Goal: Obtain resource: Obtain resource

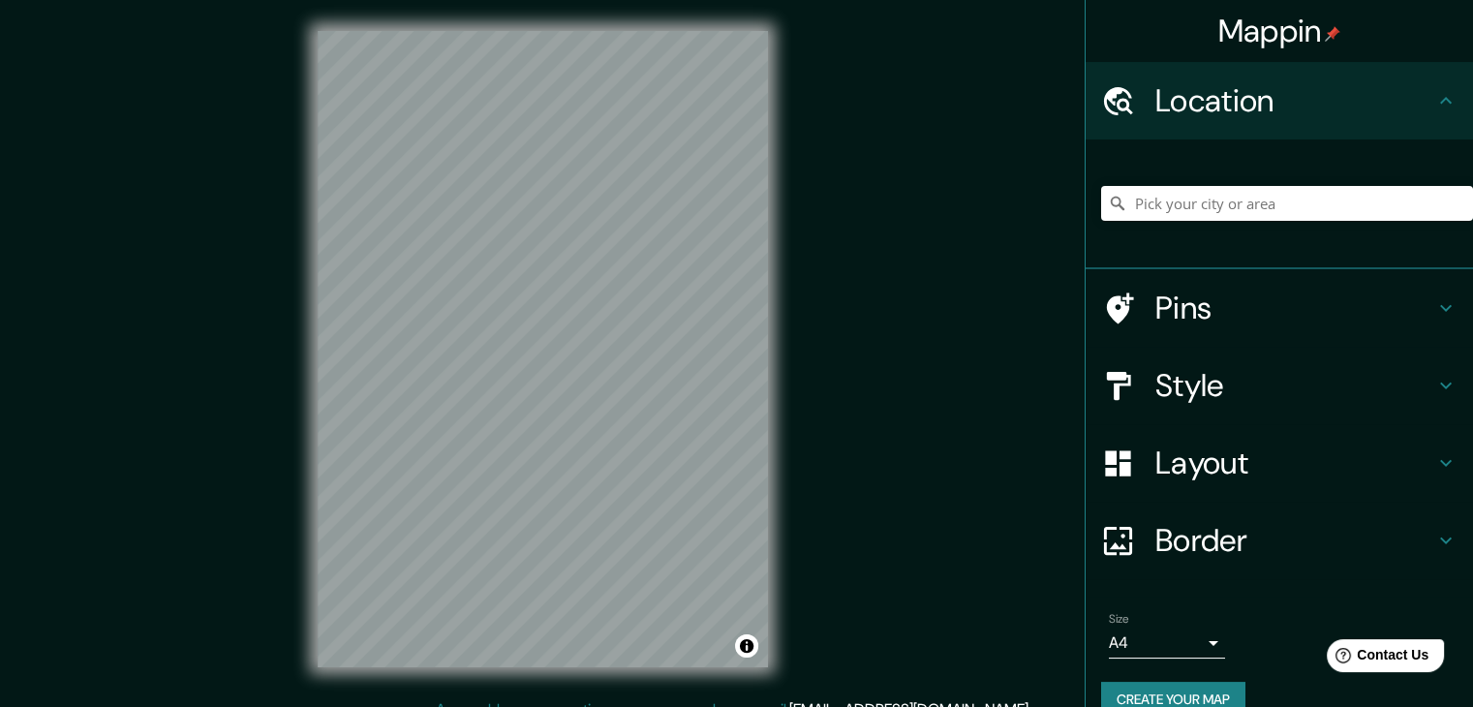
click at [1357, 391] on h4 "Style" at bounding box center [1295, 385] width 279 height 39
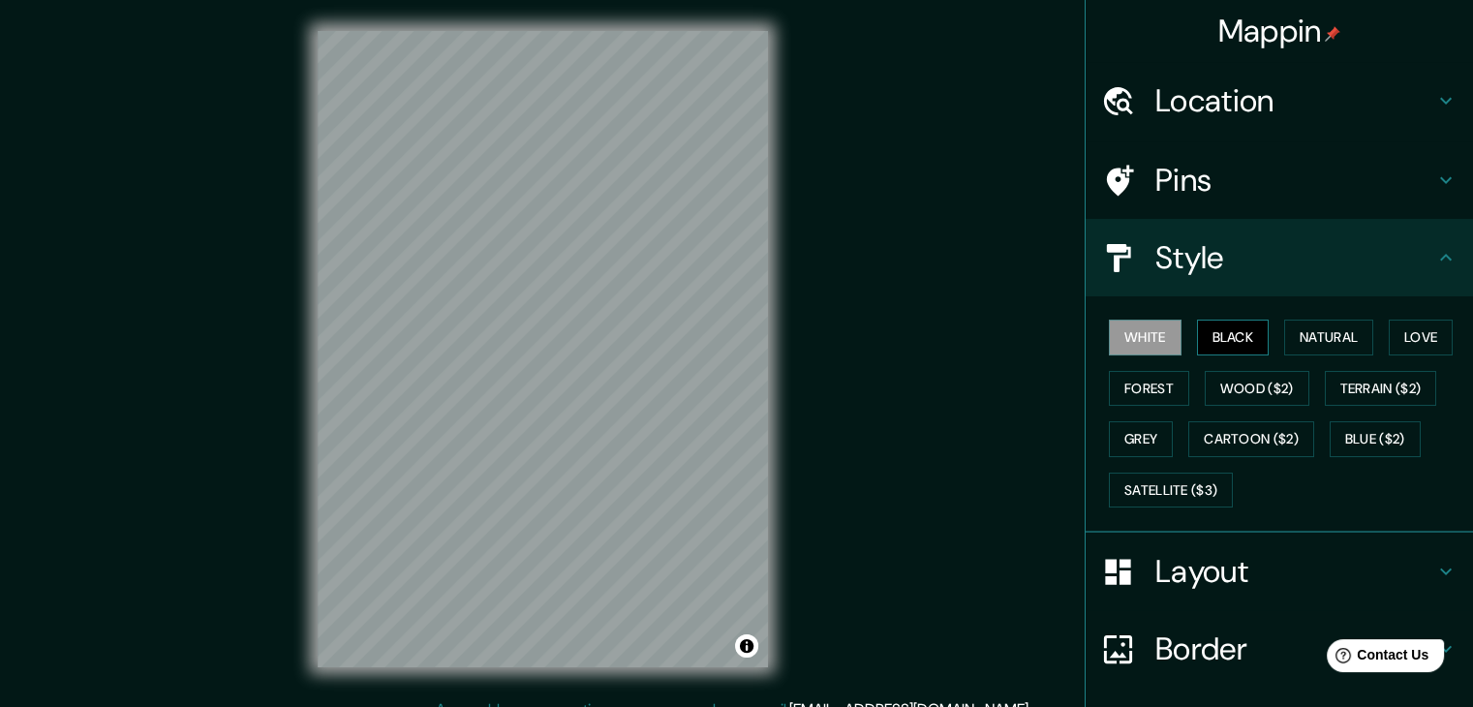
click at [1211, 331] on button "Black" at bounding box center [1233, 338] width 73 height 36
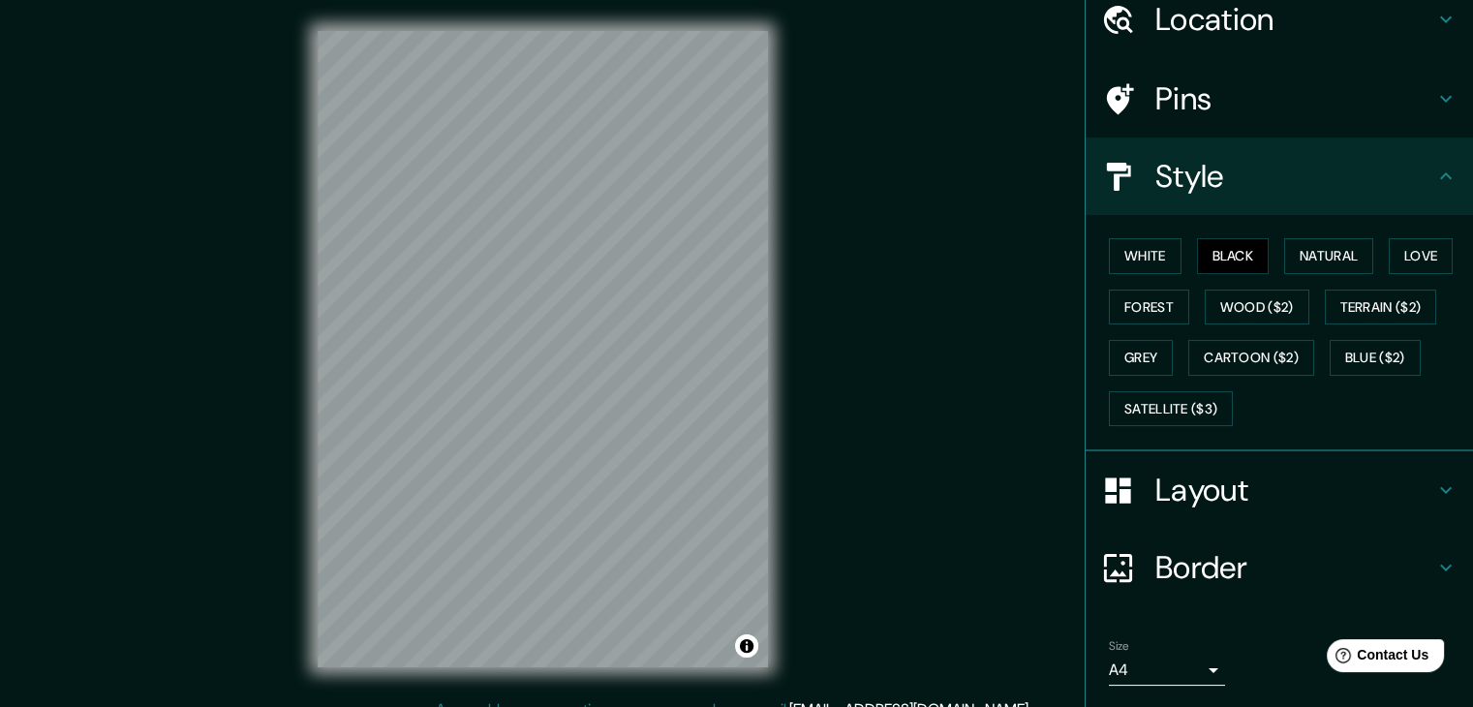
scroll to position [140, 0]
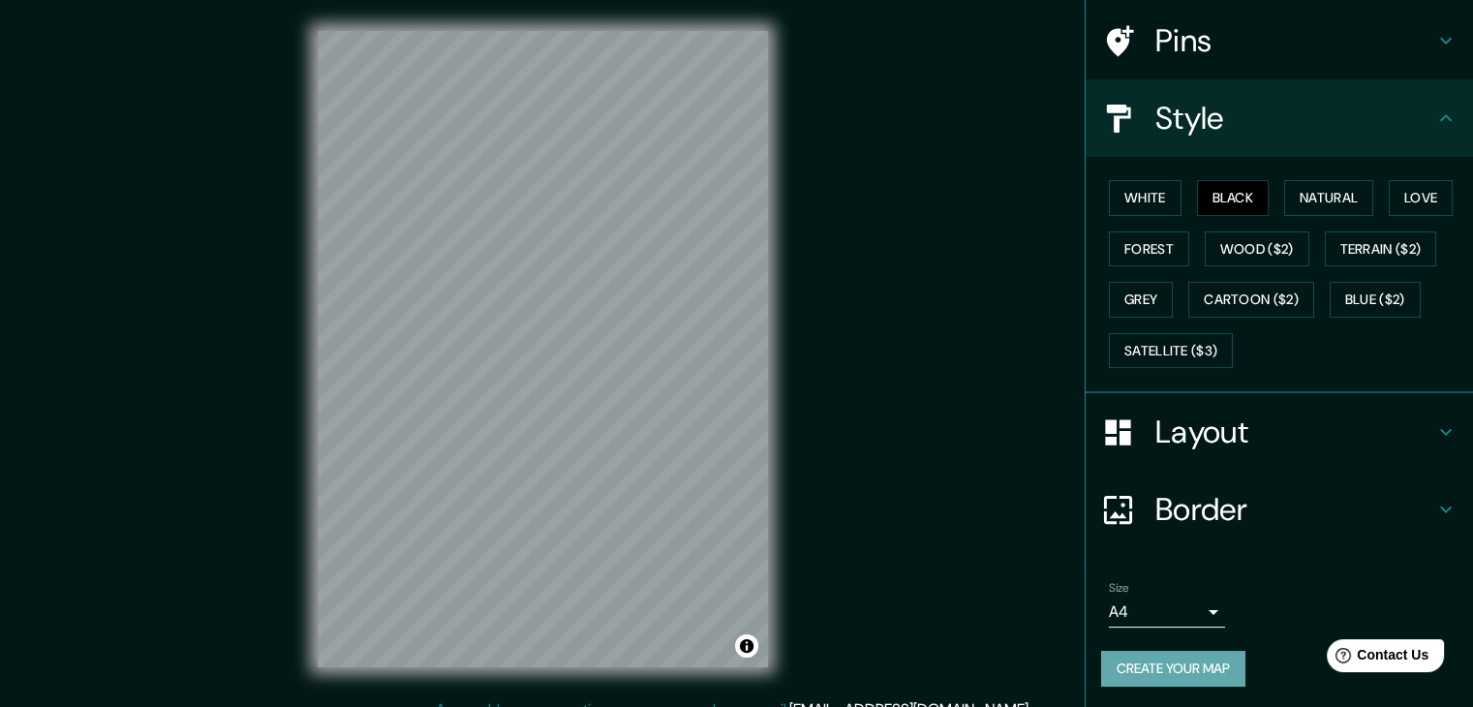
click at [1152, 671] on button "Create your map" at bounding box center [1173, 669] width 144 height 36
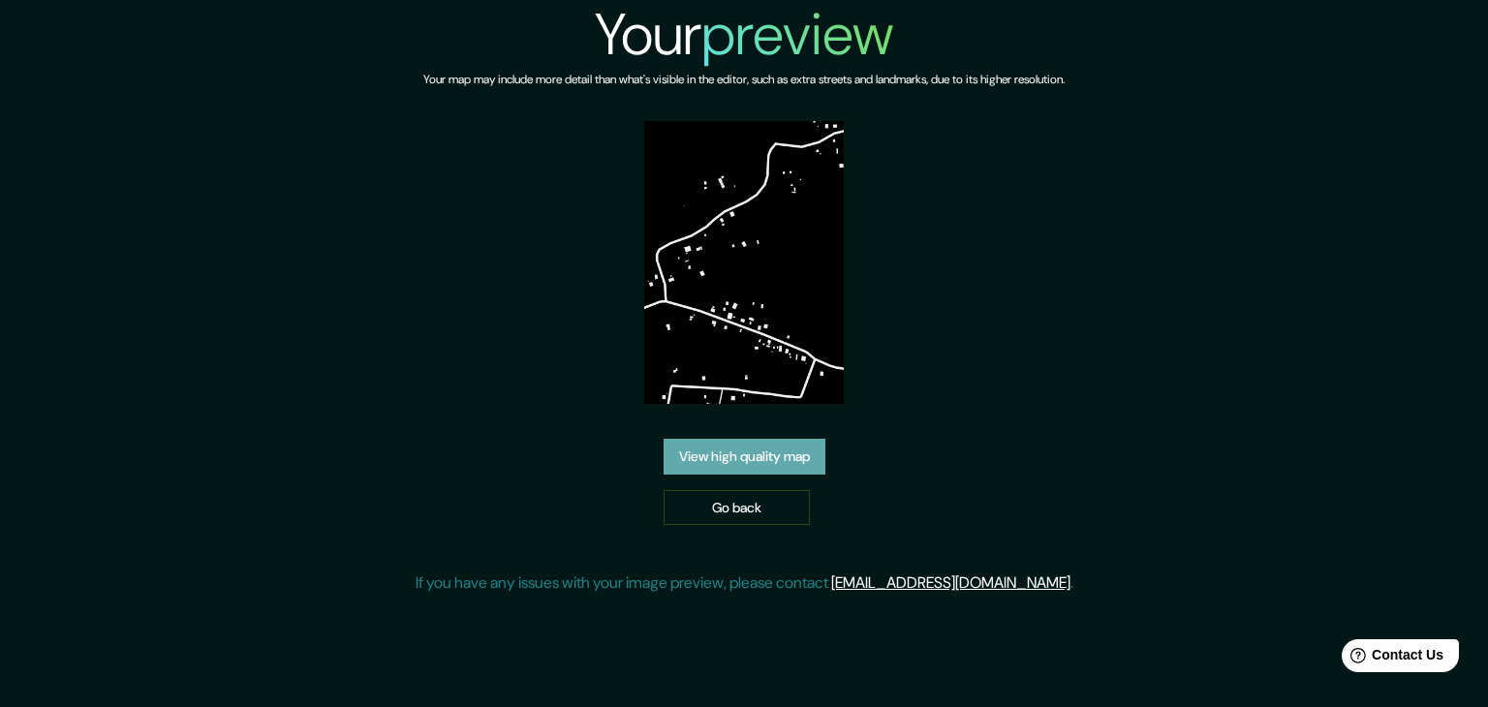
click at [750, 459] on link "View high quality map" at bounding box center [745, 457] width 162 height 36
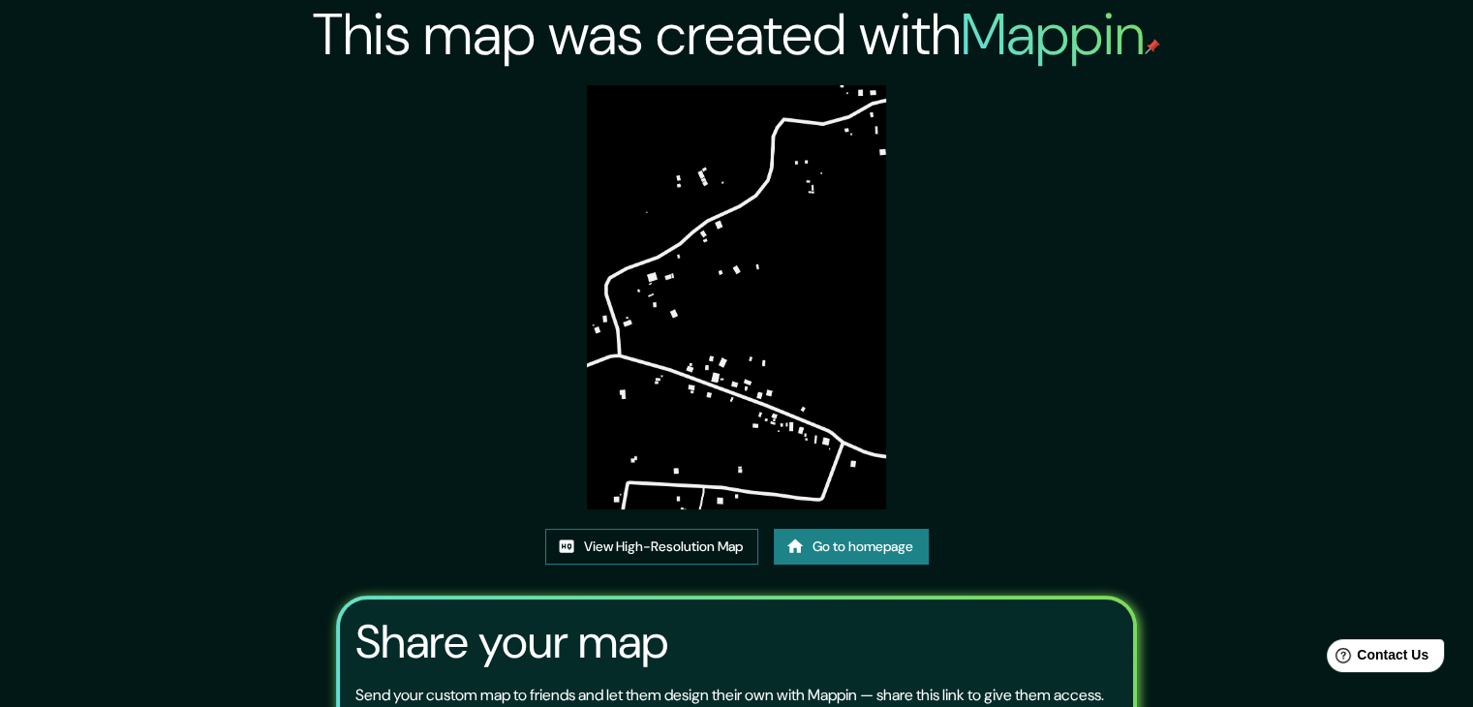
click at [697, 545] on link "View High-Resolution Map" at bounding box center [651, 547] width 213 height 36
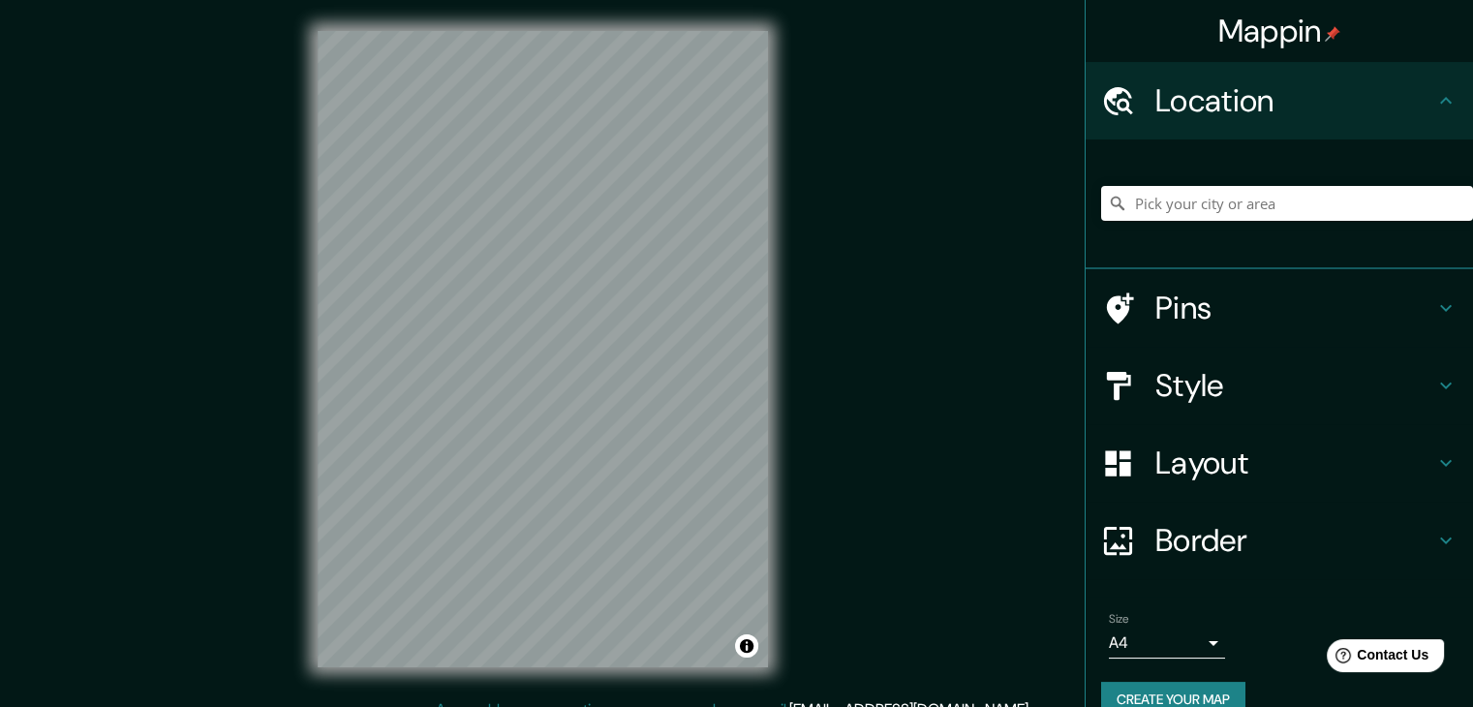
click at [1227, 371] on h4 "Style" at bounding box center [1295, 385] width 279 height 39
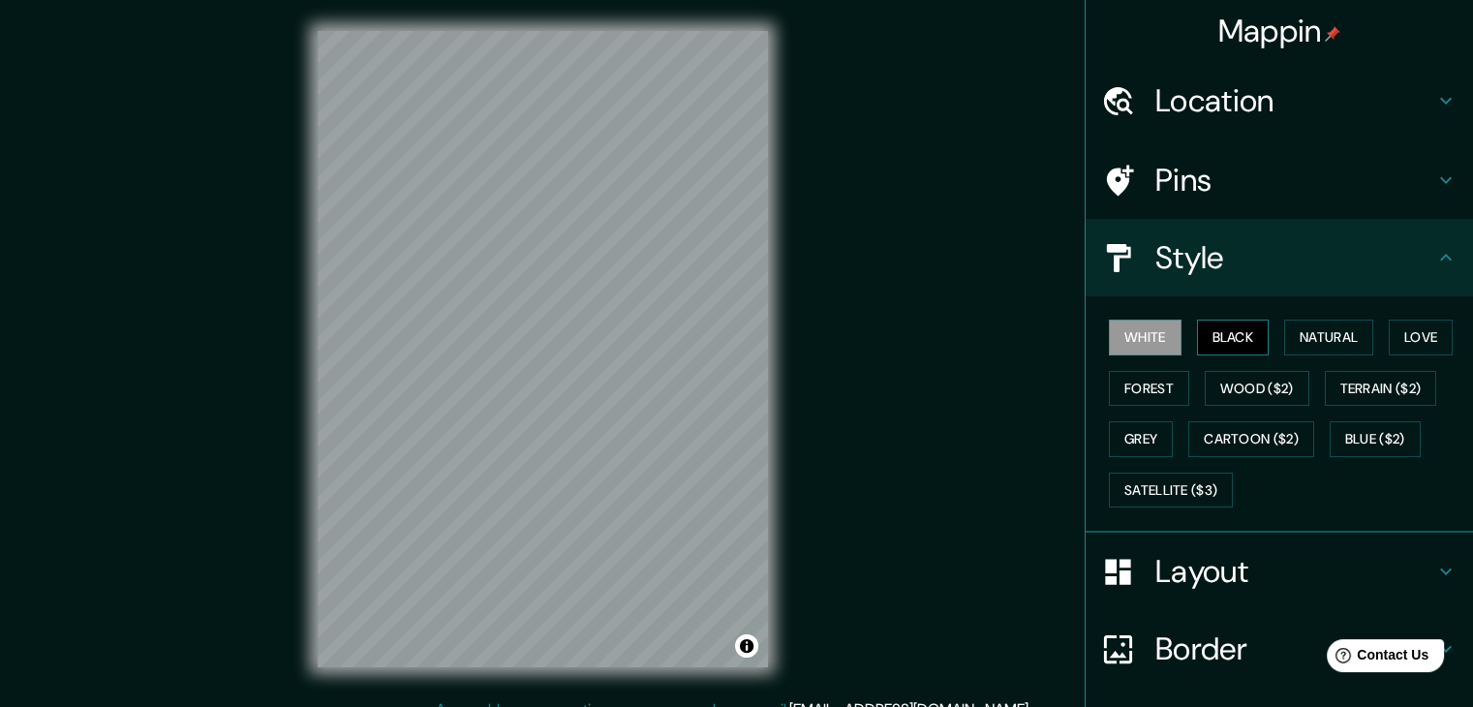
click at [1206, 326] on button "Black" at bounding box center [1233, 338] width 73 height 36
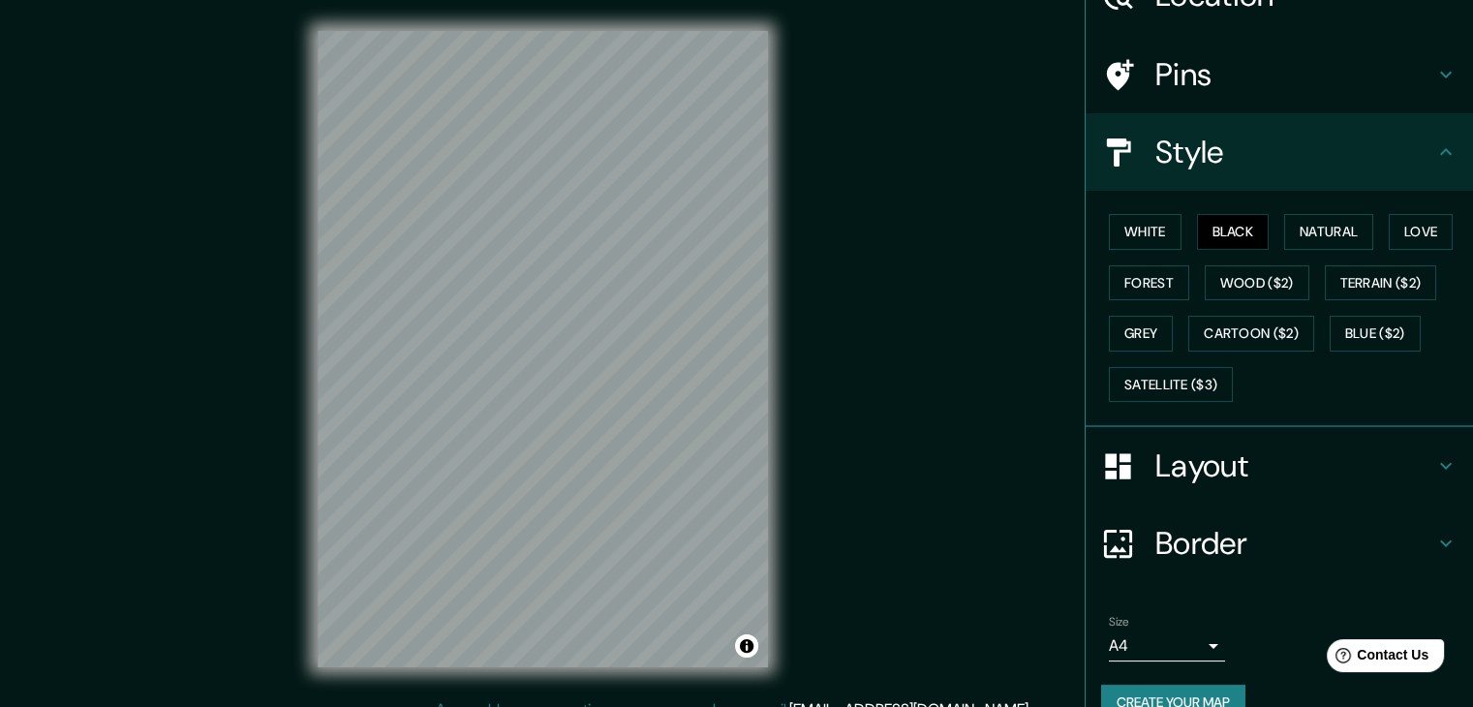
scroll to position [140, 0]
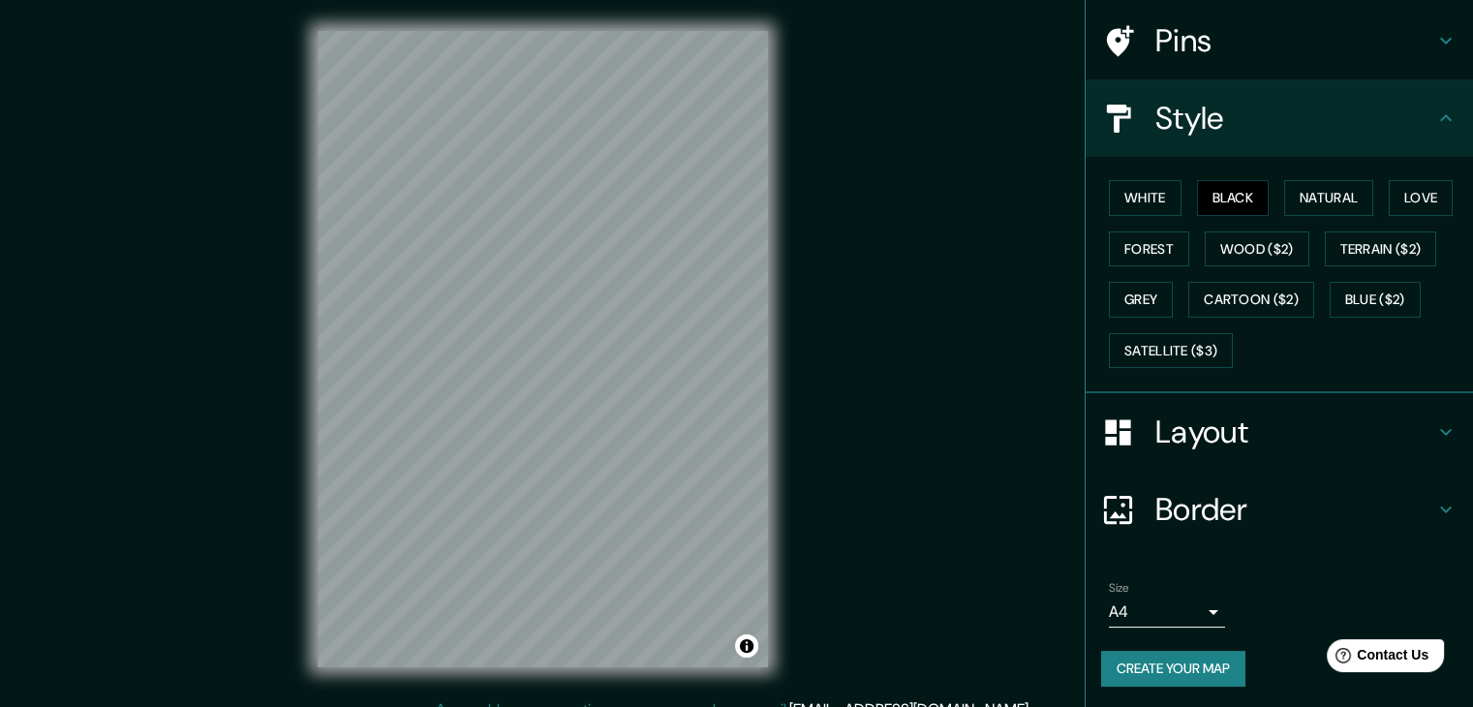
click at [1168, 658] on button "Create your map" at bounding box center [1173, 669] width 144 height 36
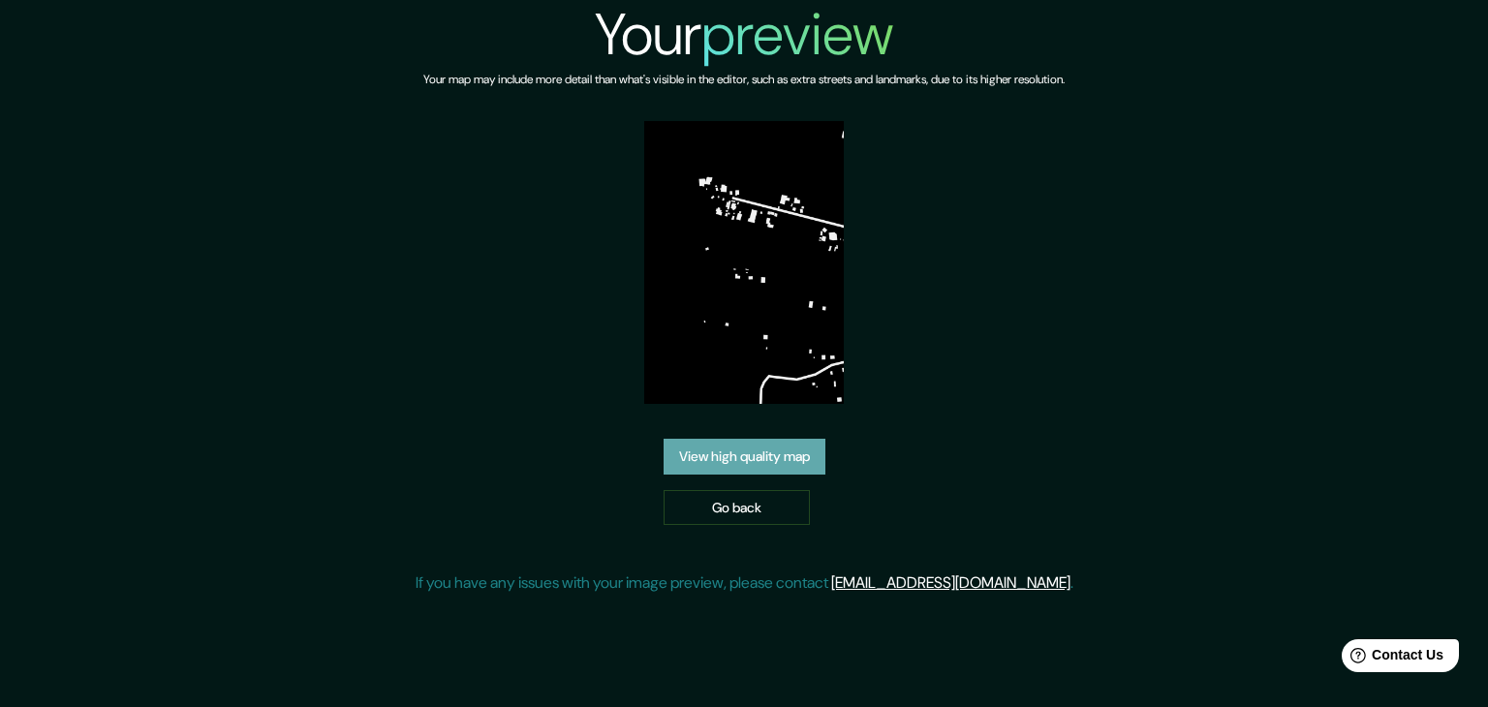
click at [737, 466] on link "View high quality map" at bounding box center [745, 457] width 162 height 36
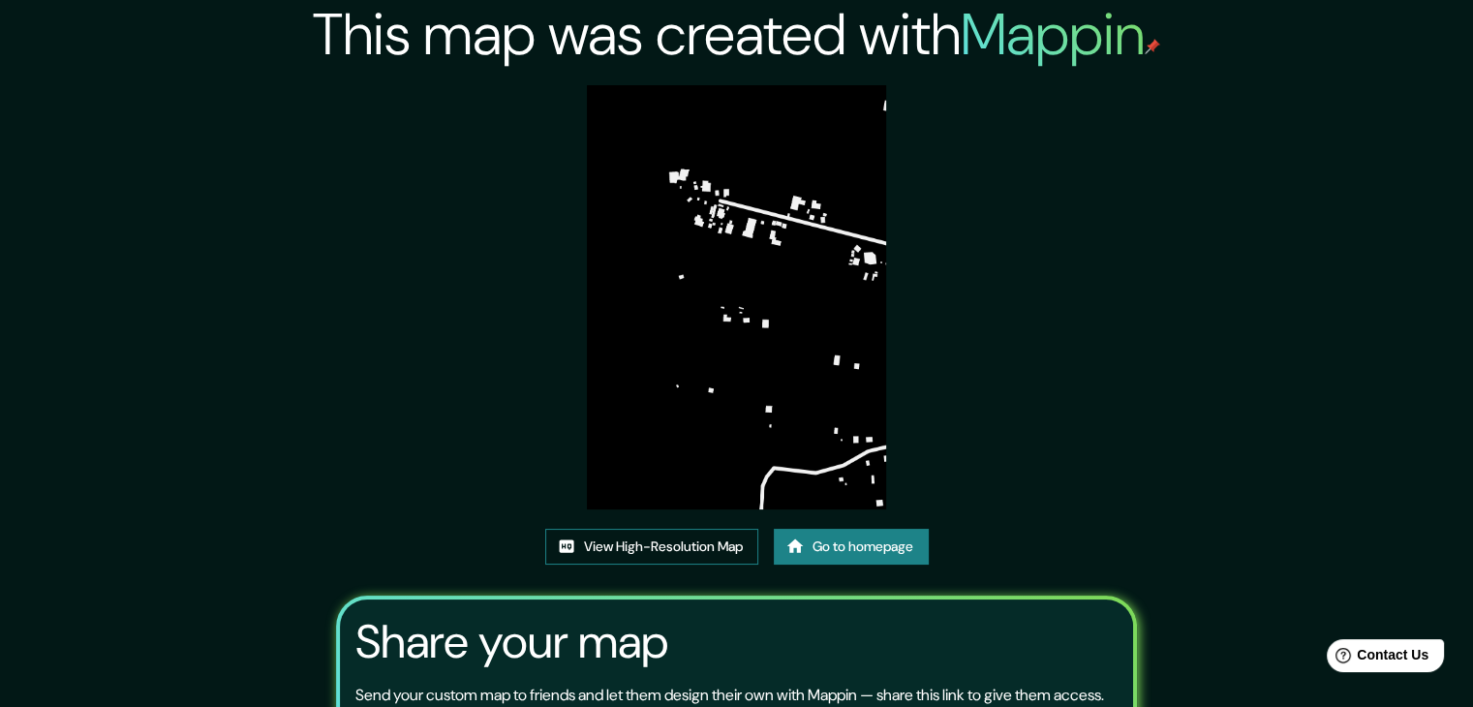
click at [614, 543] on link "View High-Resolution Map" at bounding box center [651, 547] width 213 height 36
